Goal: Task Accomplishment & Management: Manage account settings

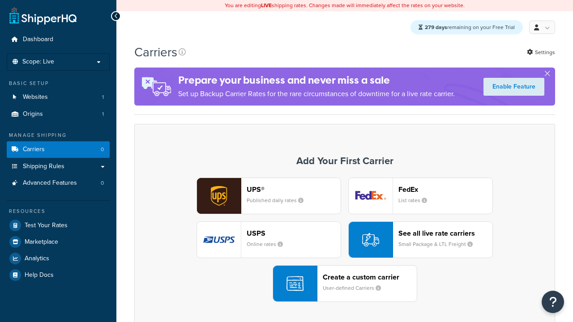
click at [269, 196] on div "UPS® Published daily rates" at bounding box center [294, 195] width 94 height 21
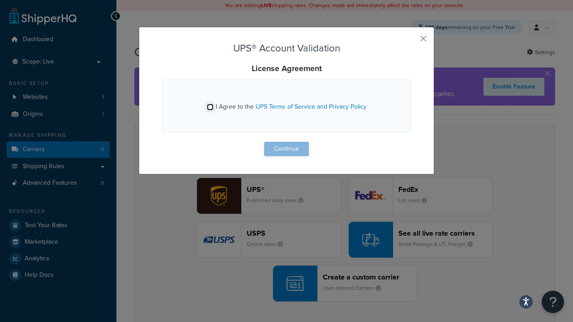
click at [211, 107] on input "I Agree to the UPS Terms of Service and Privacy Policy" at bounding box center [210, 107] width 7 height 7
checkbox input "true"
click at [286, 149] on button "Continue" at bounding box center [286, 149] width 45 height 14
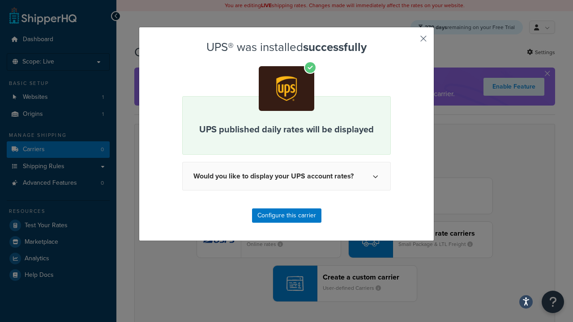
click at [410, 42] on button "button" at bounding box center [410, 42] width 2 height 2
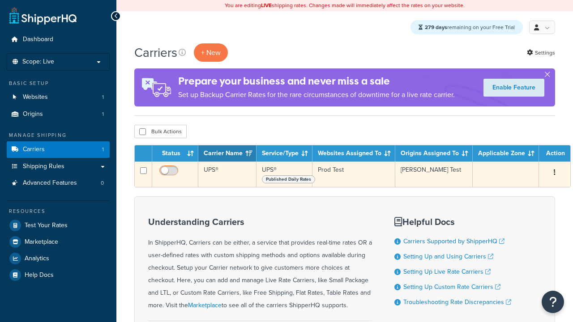
click at [170, 174] on input "checkbox" at bounding box center [170, 172] width 25 height 11
checkbox input "false"
